Goal: Information Seeking & Learning: Learn about a topic

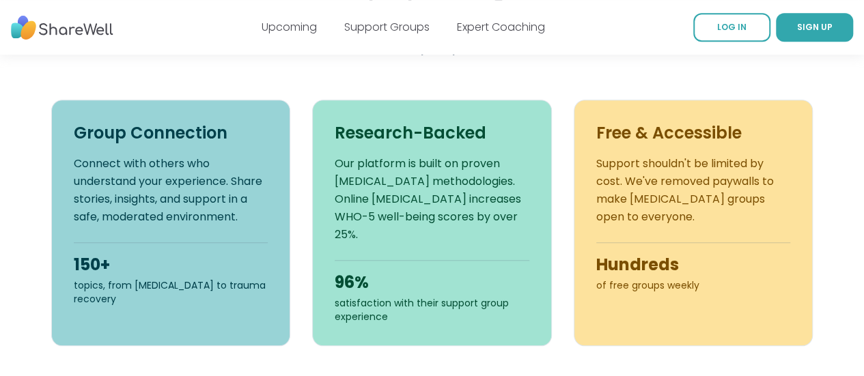
scroll to position [529, 0]
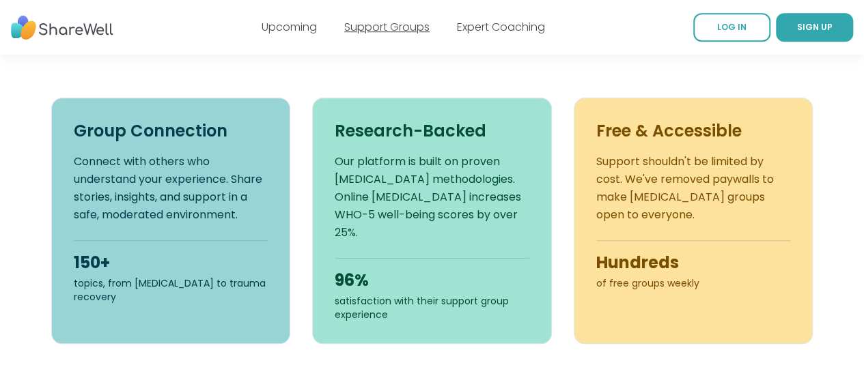
click at [400, 20] on link "Support Groups" at bounding box center [386, 27] width 85 height 16
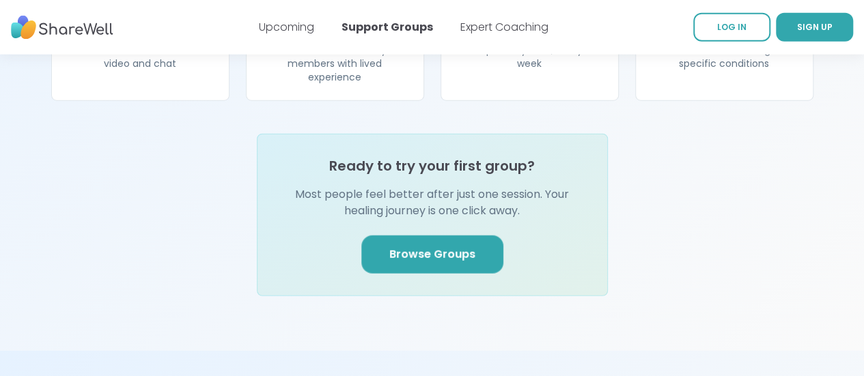
scroll to position [1651, 0]
click at [417, 235] on link "Browse Groups" at bounding box center [432, 254] width 142 height 38
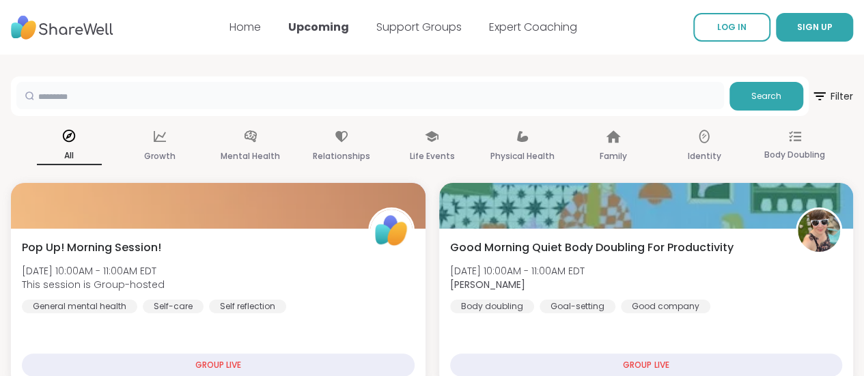
click at [277, 90] on input "text" at bounding box center [369, 95] width 707 height 27
type input "****"
